Goal: Task Accomplishment & Management: Manage account settings

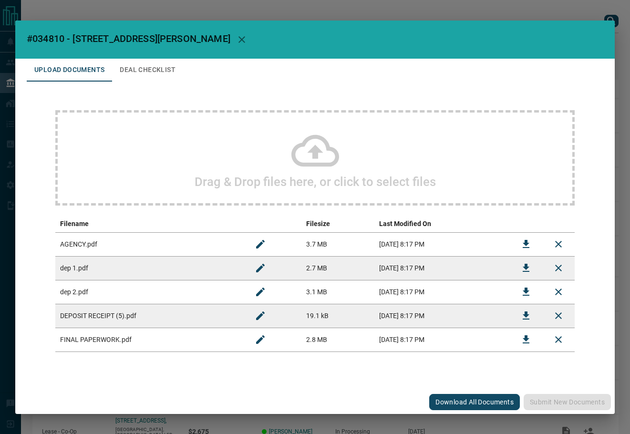
click at [60, 42] on span "#034810 - [STREET_ADDRESS][PERSON_NAME]" at bounding box center [129, 38] width 204 height 11
click at [59, 42] on span "#034810 - [STREET_ADDRESS][PERSON_NAME]" at bounding box center [129, 38] width 204 height 11
copy span "034810"
click at [530, 341] on icon "Download" at bounding box center [526, 339] width 11 height 11
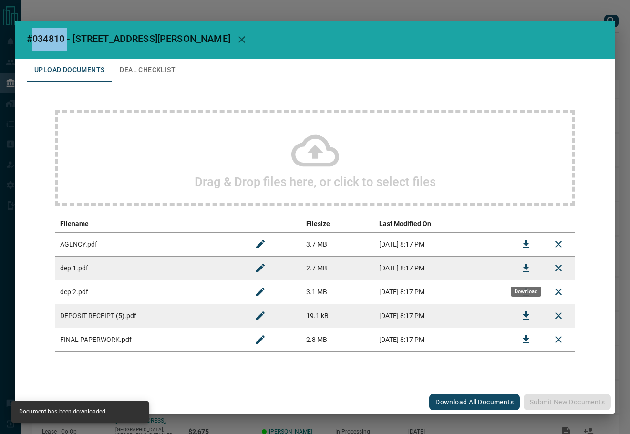
click at [519, 264] on button "Download" at bounding box center [526, 268] width 23 height 23
click at [524, 324] on button "Download" at bounding box center [526, 315] width 23 height 23
click at [147, 82] on div "Drag & Drop files here, or click to select files Filename Filesize Last Modifie…" at bounding box center [315, 231] width 577 height 299
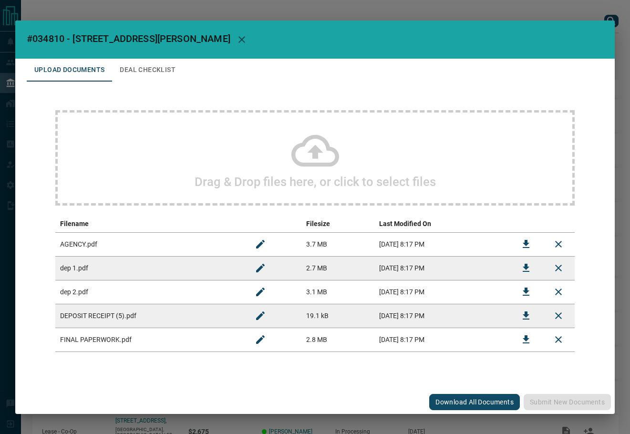
click at [143, 71] on button "Deal Checklist" at bounding box center [147, 70] width 71 height 23
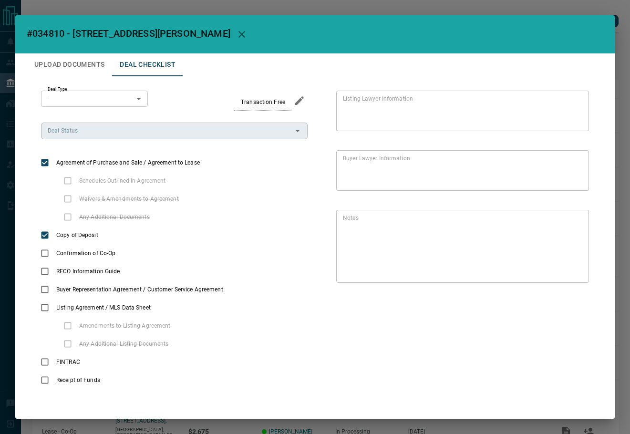
click at [104, 134] on input "Deal Status" at bounding box center [166, 131] width 245 height 10
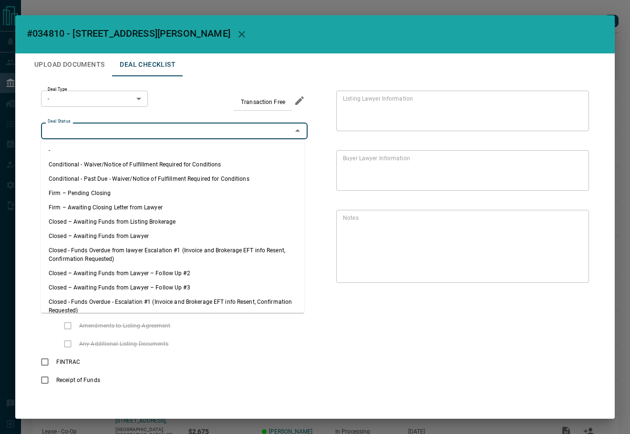
click at [97, 187] on li "Firm – Pending Closing" at bounding box center [172, 193] width 263 height 14
type input "**********"
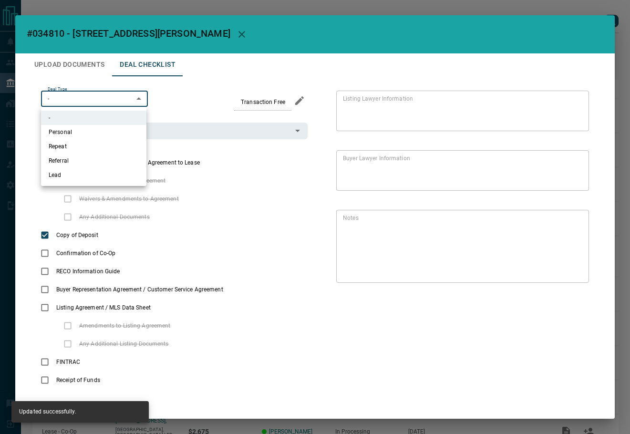
drag, startPoint x: 109, startPoint y: 99, endPoint x: 99, endPoint y: 123, distance: 25.9
click at [109, 100] on body "Lead Transfers Leads Deals Listings Campaigns Quota Rules Agent Quotas Admin Mo…" at bounding box center [315, 252] width 630 height 505
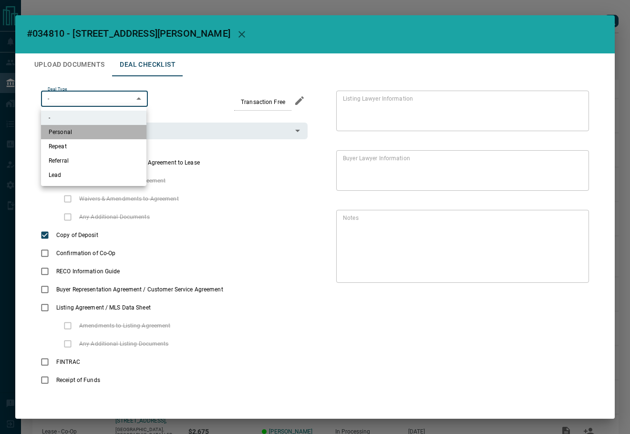
click at [86, 129] on li "Personal" at bounding box center [93, 132] width 105 height 14
type input "*"
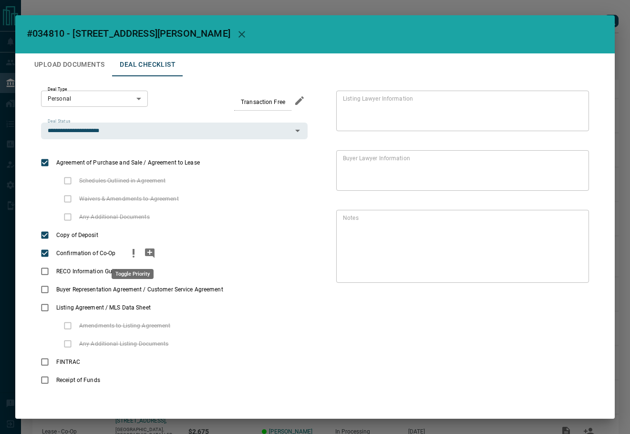
click at [130, 250] on icon "priority" at bounding box center [133, 253] width 11 height 11
click at [147, 251] on icon "add note" at bounding box center [150, 254] width 10 height 10
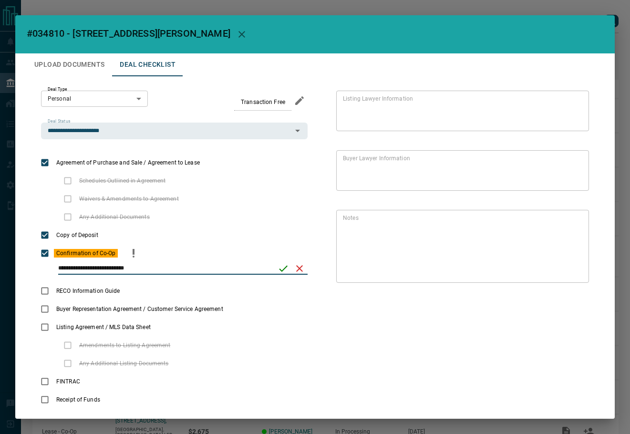
type input "**********"
click at [283, 267] on icon "save" at bounding box center [283, 268] width 11 height 11
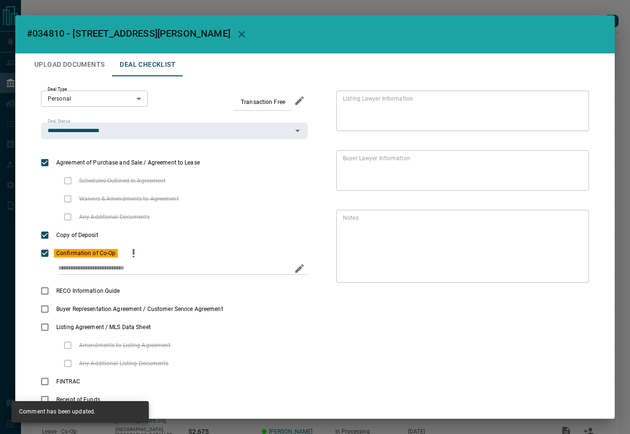
click at [58, 68] on button "Upload Documents" at bounding box center [69, 64] width 85 height 23
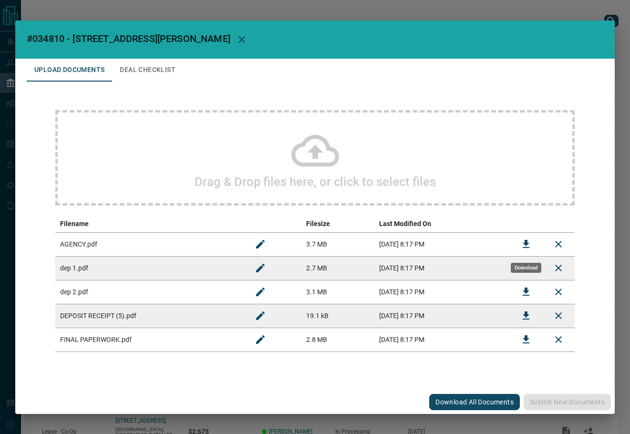
click at [522, 245] on icon "Download" at bounding box center [526, 244] width 11 height 11
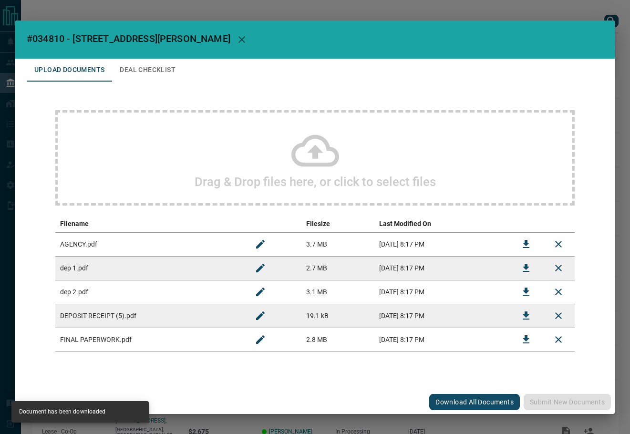
click at [152, 67] on button "Deal Checklist" at bounding box center [147, 70] width 71 height 23
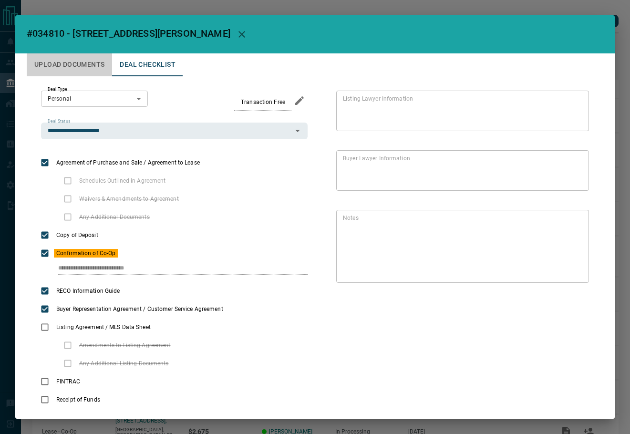
click at [93, 73] on button "Upload Documents" at bounding box center [69, 64] width 85 height 23
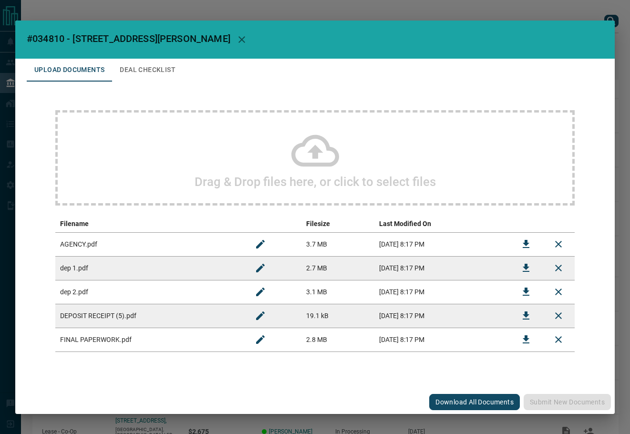
click at [157, 126] on div "Drag & Drop files here, or click to select files" at bounding box center [315, 157] width 520 height 95
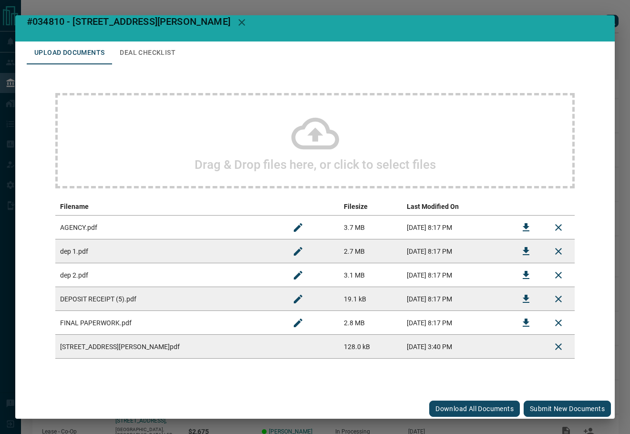
scroll to position [14, 0]
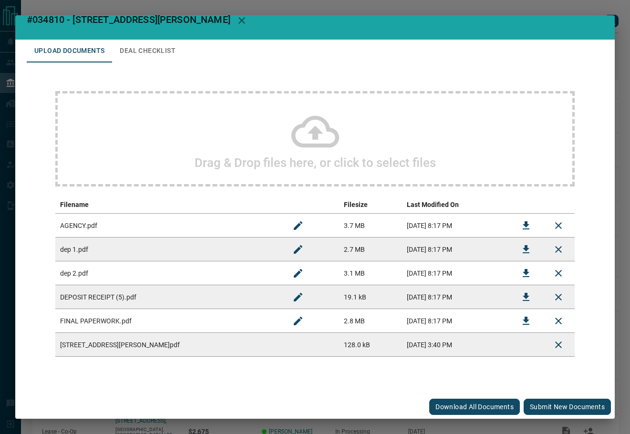
click at [566, 404] on button "Submit new documents" at bounding box center [567, 407] width 87 height 16
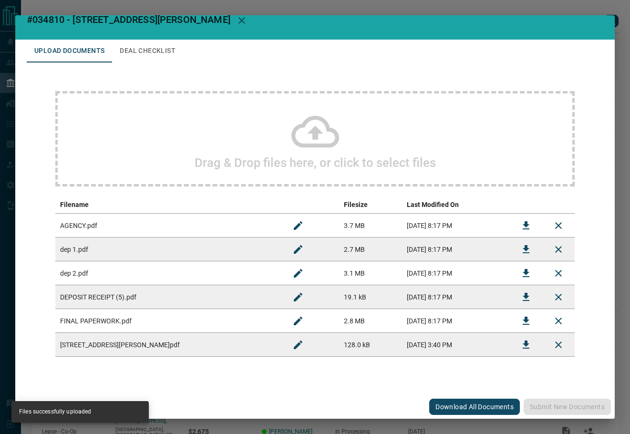
click at [135, 45] on button "Deal Checklist" at bounding box center [147, 51] width 71 height 23
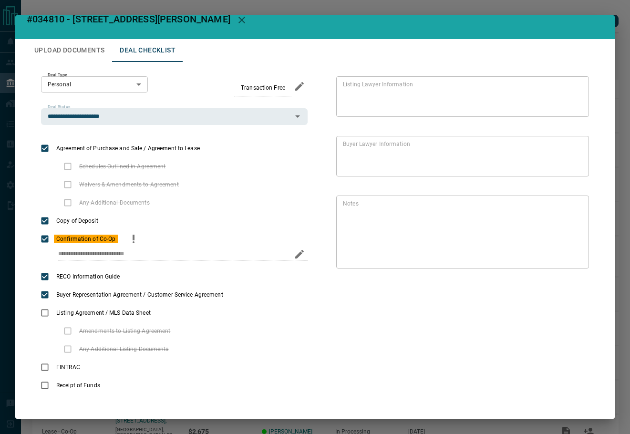
click at [44, 256] on div "**********" at bounding box center [174, 258] width 267 height 20
